Goal: Navigation & Orientation: Find specific page/section

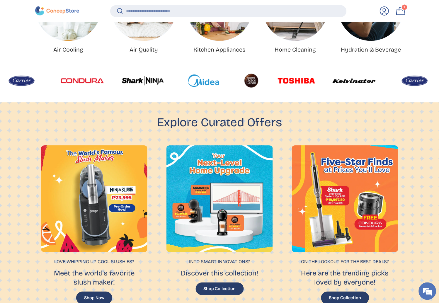
scroll to position [1516, 2395]
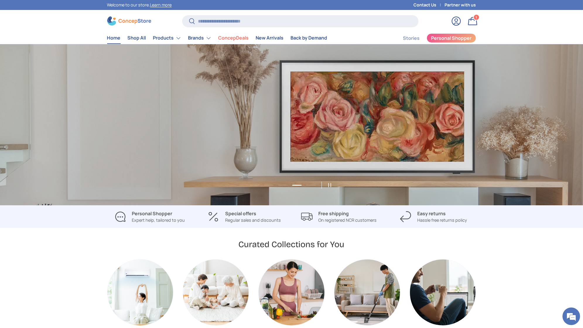
scroll to position [0, 2333]
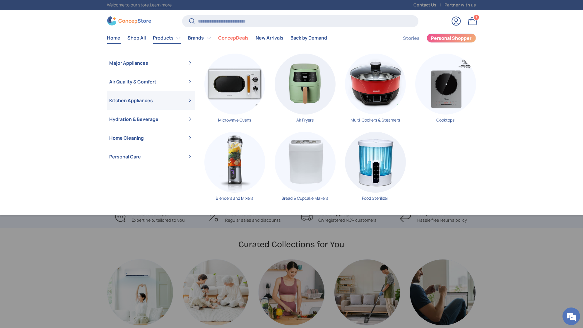
click at [136, 102] on link "Kitchen Appliances" at bounding box center [151, 100] width 83 height 19
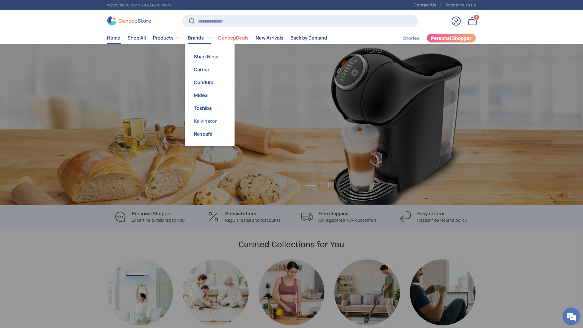
scroll to position [0, 2333]
click at [205, 54] on link "SharkNinja" at bounding box center [209, 56] width 43 height 13
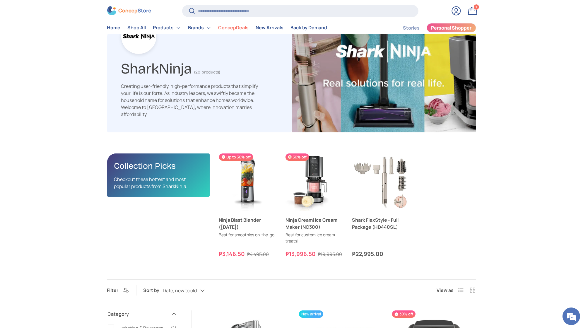
scroll to position [48, 0]
